Goal: Find specific page/section: Find specific page/section

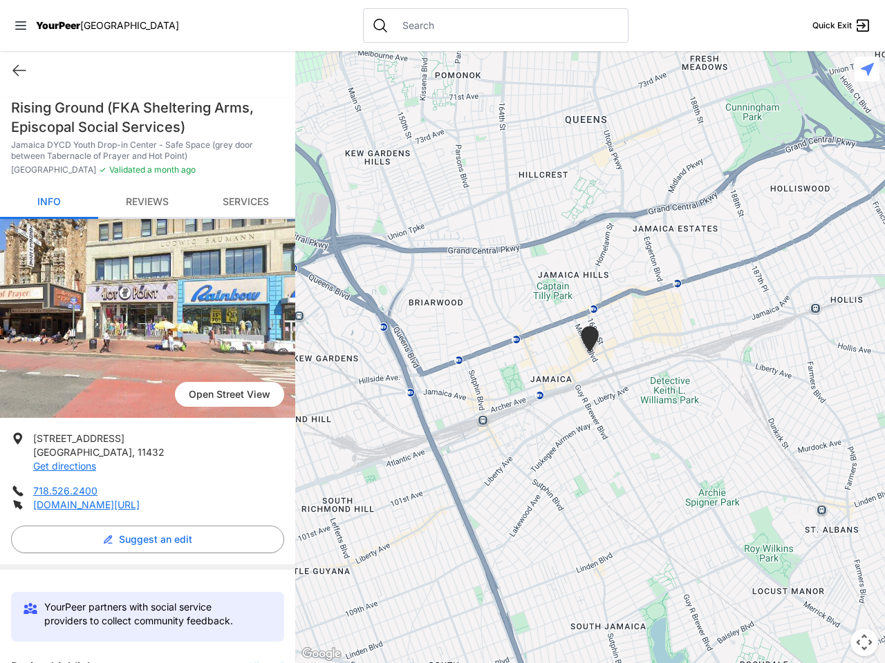
click at [21, 26] on icon at bounding box center [20, 25] width 11 height 8
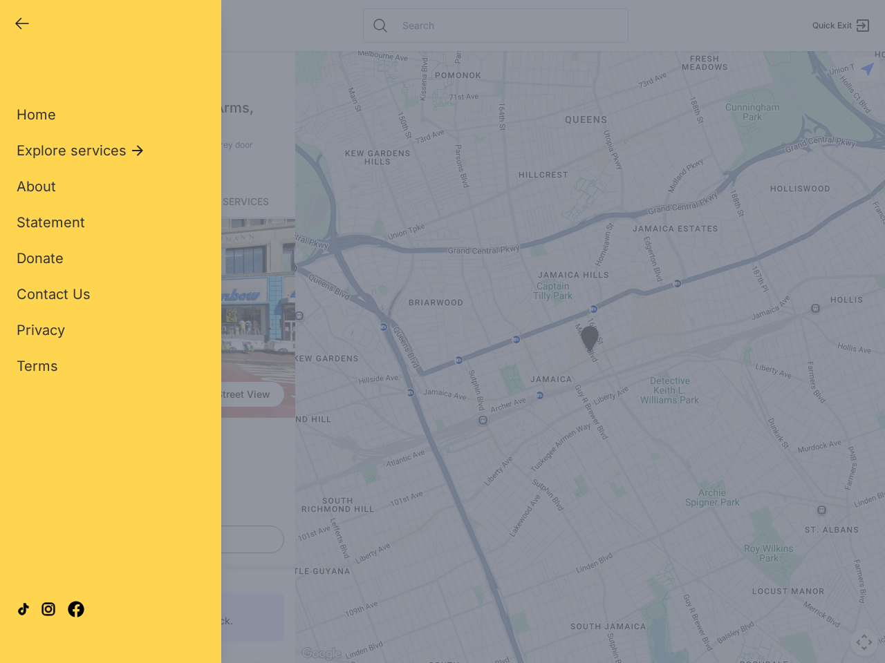
click at [19, 70] on div "Home Explore services About Statement Donate Contact Us Privacy Terms" at bounding box center [111, 218] width 188 height 315
click at [144, 540] on div "Single Adult Families Soup Kitchen Food Pantry Toiletries Restrooms Showers Lau…" at bounding box center [111, 316] width 188 height 511
click at [260, 661] on div "Close panel YourPeer [GEOGRAPHIC_DATA] Quick Exit Single Adult Families Soup Ki…" at bounding box center [442, 331] width 885 height 663
click at [590, 357] on div "Close panel YourPeer [GEOGRAPHIC_DATA] Quick Exit Single Adult Families Soup Ki…" at bounding box center [442, 331] width 885 height 663
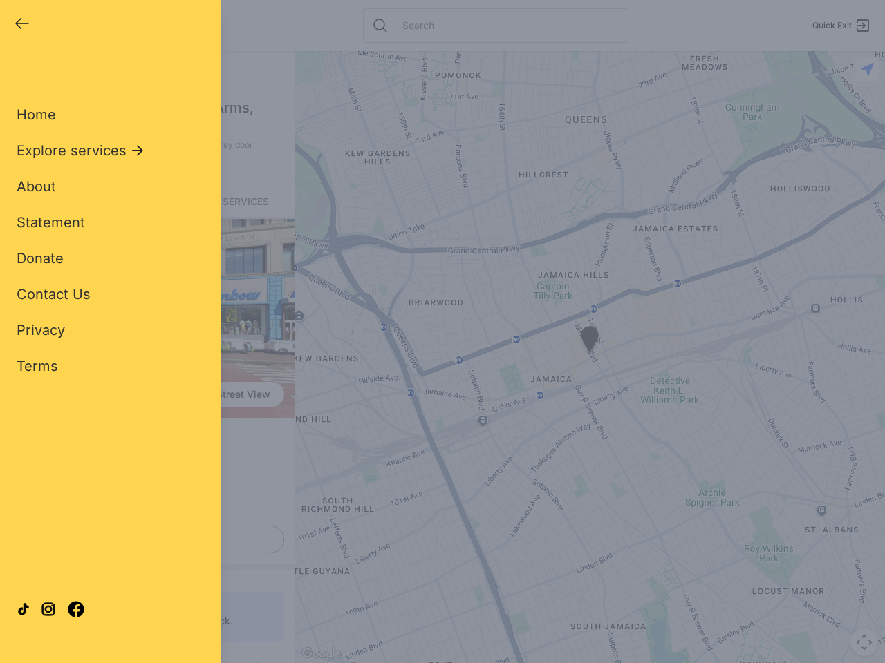
click at [590, 357] on div "Close panel YourPeer [GEOGRAPHIC_DATA] Quick Exit Single Adult Families Soup Ki…" at bounding box center [442, 331] width 885 height 663
click at [590, 341] on div "Close panel YourPeer [GEOGRAPHIC_DATA] Quick Exit Single Adult Families Soup Ki…" at bounding box center [442, 331] width 885 height 663
click at [864, 643] on div "Close panel YourPeer [GEOGRAPHIC_DATA] Quick Exit Single Adult Families Soup Ki…" at bounding box center [442, 331] width 885 height 663
click at [867, 69] on div "Close panel YourPeer [GEOGRAPHIC_DATA] Quick Exit Single Adult Families Soup Ki…" at bounding box center [442, 331] width 885 height 663
